Goal: Navigation & Orientation: Find specific page/section

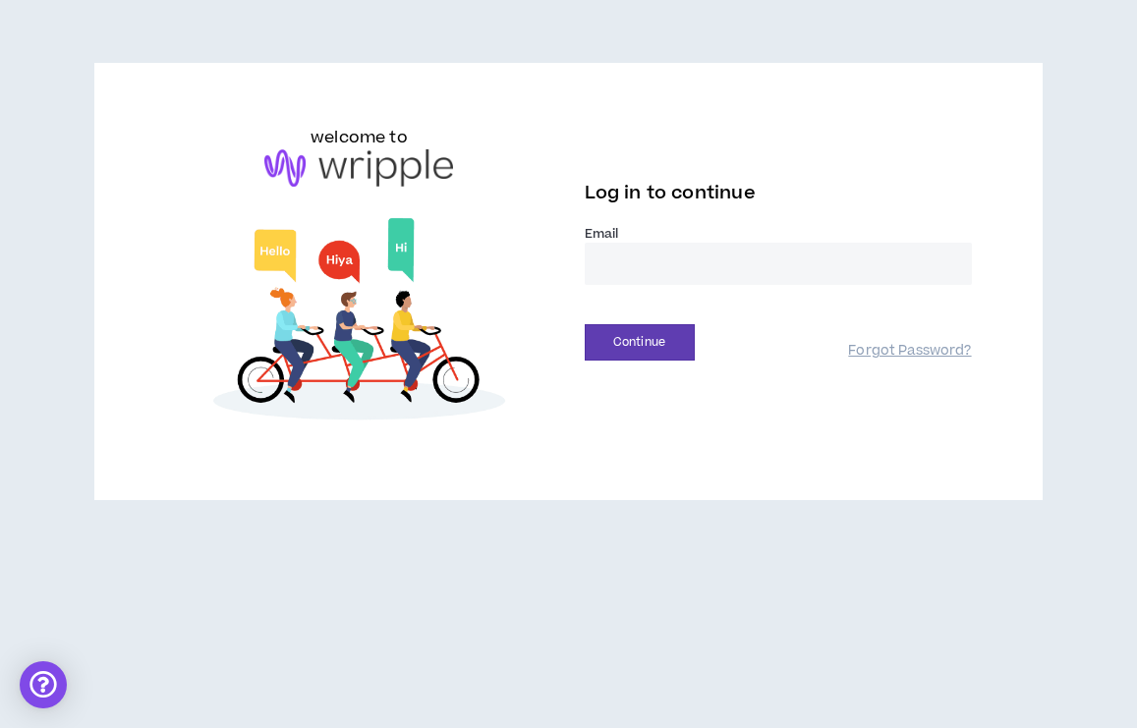
click at [622, 258] on input "email" at bounding box center [778, 264] width 387 height 42
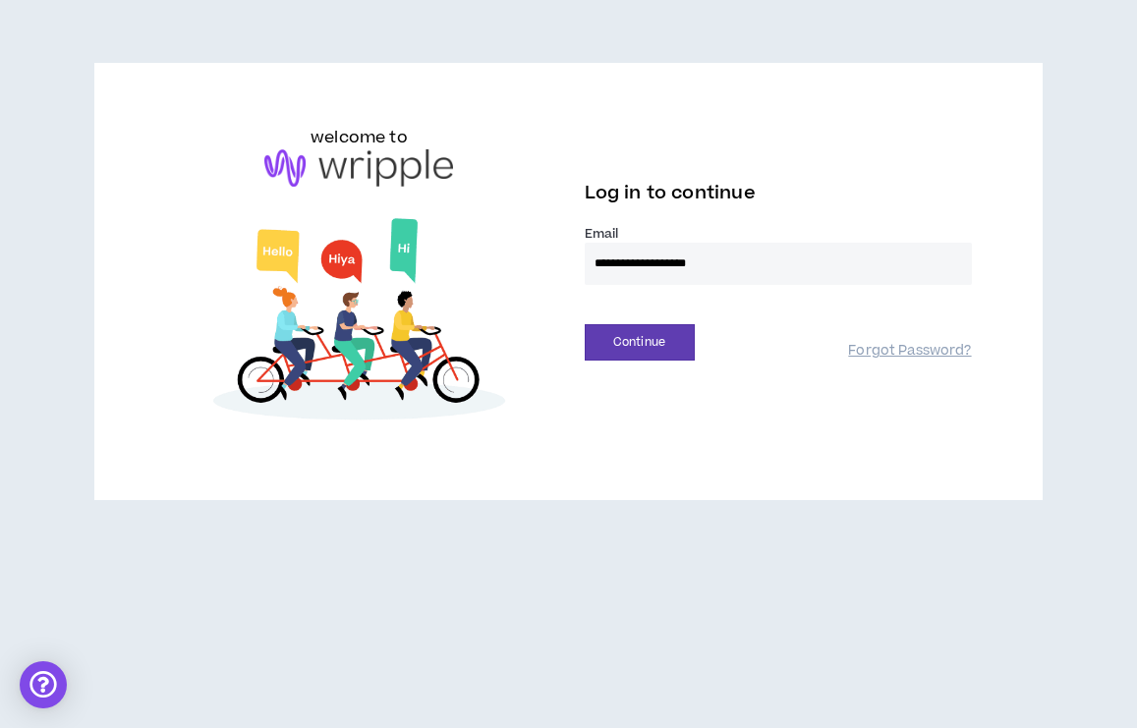
type input "**********"
click at [585, 324] on button "Continue" at bounding box center [640, 342] width 110 height 36
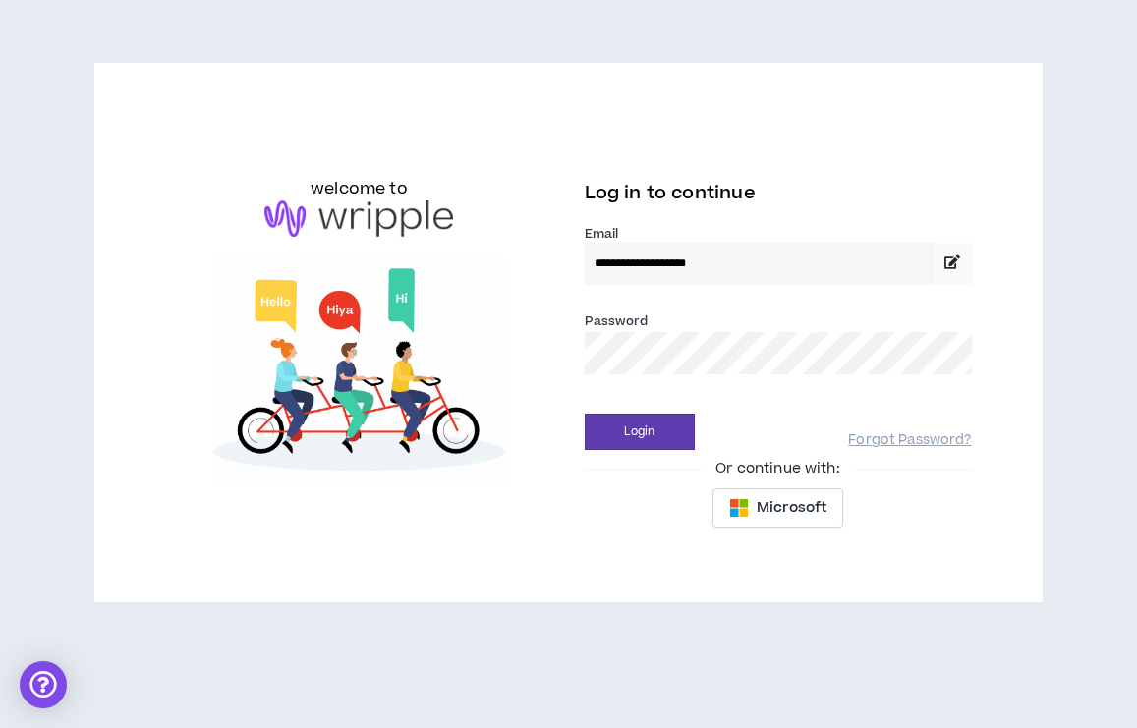
click at [585, 414] on button "Login" at bounding box center [640, 432] width 110 height 36
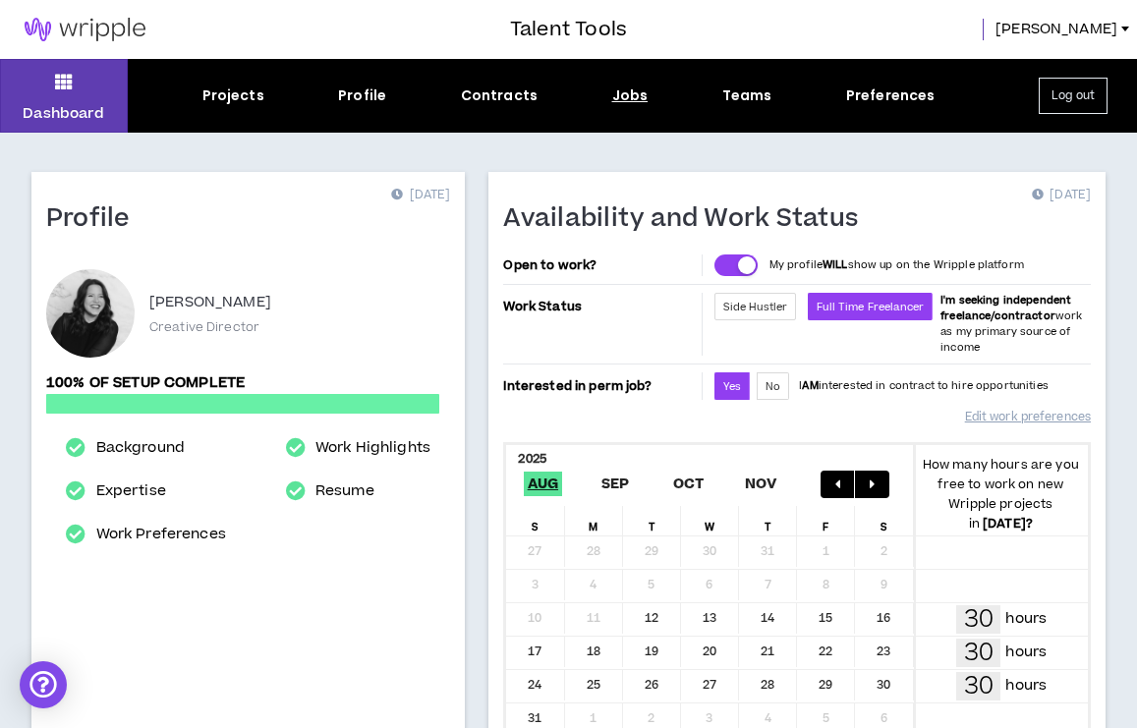
click at [630, 94] on div "Jobs" at bounding box center [630, 95] width 36 height 21
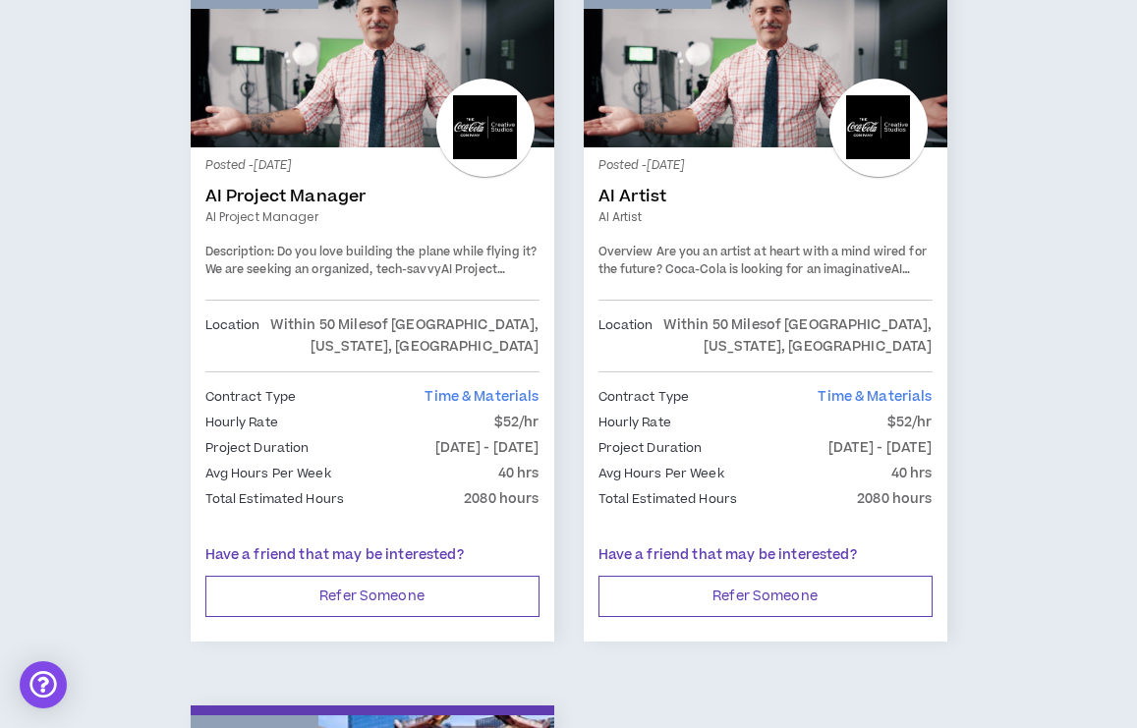
scroll to position [3824, 0]
